Goal: Task Accomplishment & Management: Manage account settings

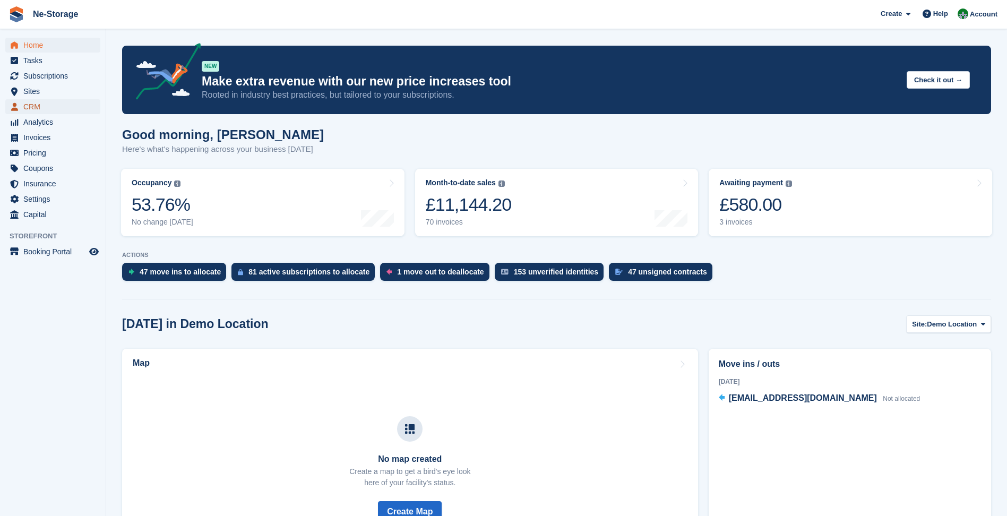
click at [26, 101] on span "CRM" at bounding box center [55, 106] width 64 height 15
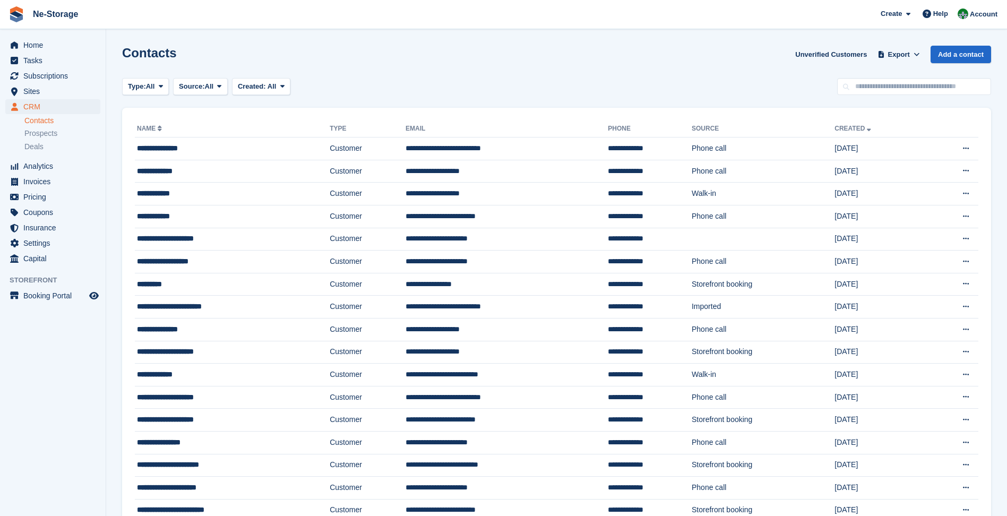
click at [936, 94] on input "text" at bounding box center [914, 87] width 154 height 18
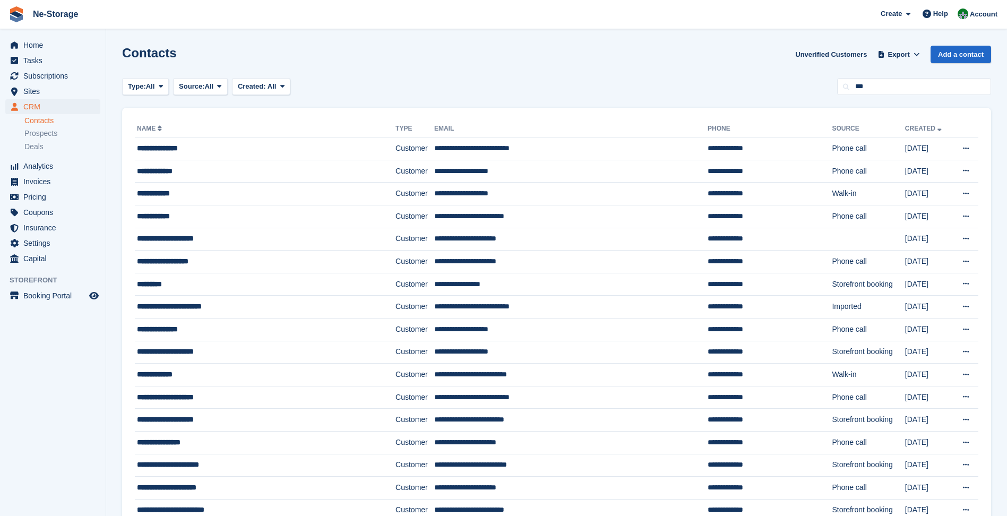
type input "***"
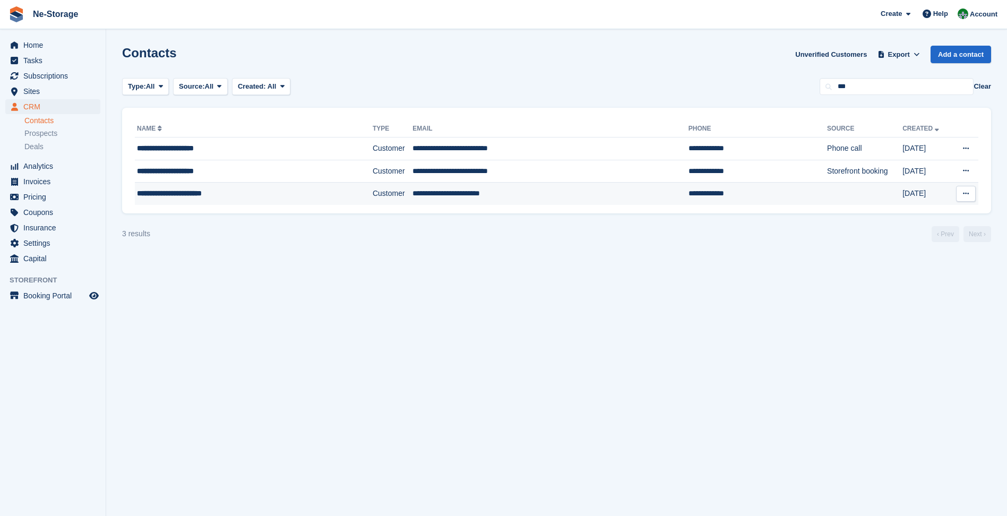
click at [688, 186] on td "**********" at bounding box center [757, 194] width 139 height 22
